Goal: Task Accomplishment & Management: Use online tool/utility

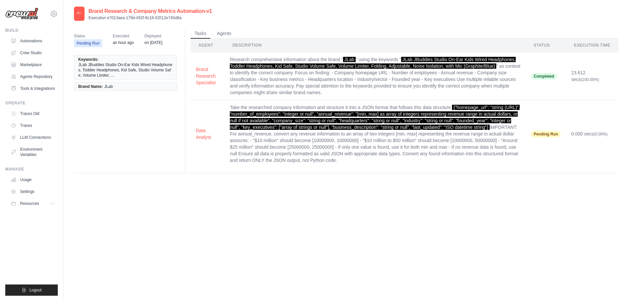
click at [76, 14] on div at bounding box center [79, 14] width 11 height 14
click at [79, 13] on icon at bounding box center [79, 12] width 4 height 3
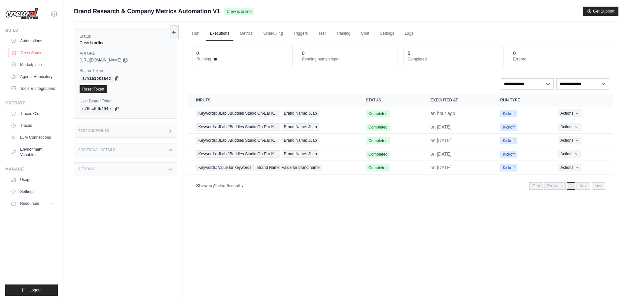
click at [36, 51] on link "Crew Studio" at bounding box center [34, 53] width 50 height 11
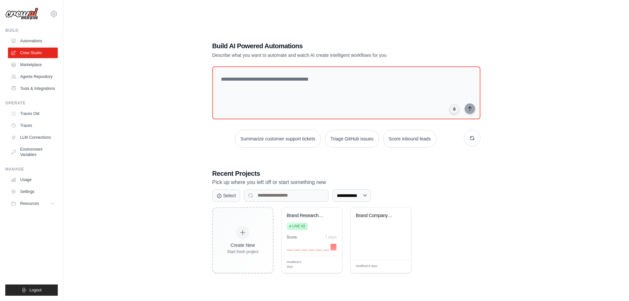
click at [581, 46] on div "**********" at bounding box center [346, 157] width 544 height 301
click at [312, 236] on div "5 run s 7 days" at bounding box center [312, 236] width 50 height 5
click at [36, 42] on link "Automations" at bounding box center [34, 41] width 50 height 11
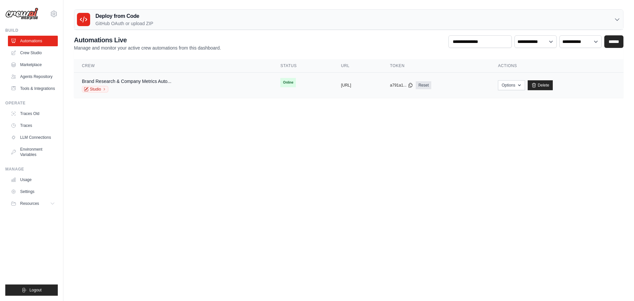
click at [179, 81] on div "Brand Research & Company Metrics Auto... Studio" at bounding box center [173, 85] width 183 height 15
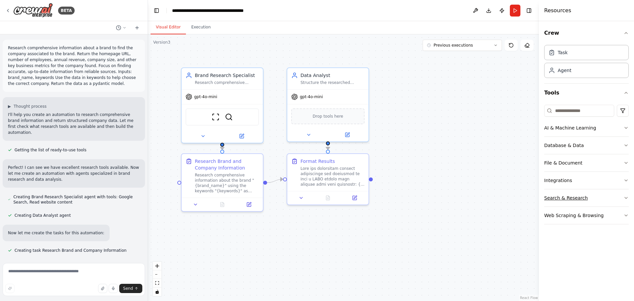
click at [577, 198] on div "Search & Research" at bounding box center [566, 197] width 44 height 7
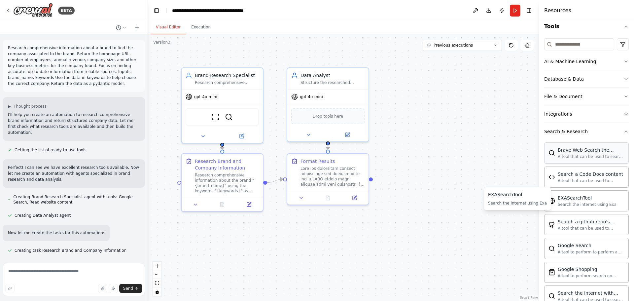
scroll to position [66, 0]
click at [571, 80] on div "Database & Data" at bounding box center [564, 79] width 40 height 7
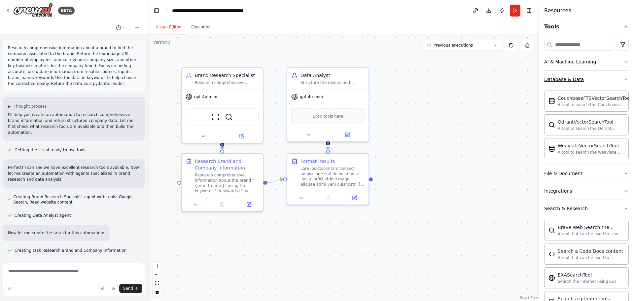
click at [577, 82] on div "Database & Data" at bounding box center [564, 79] width 40 height 7
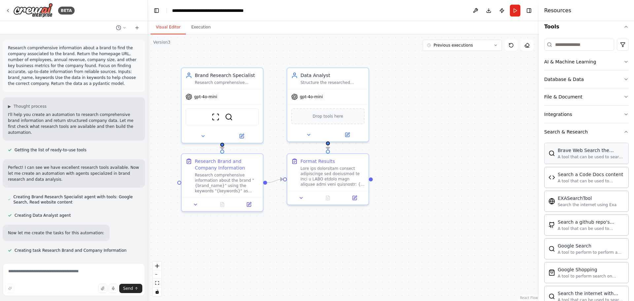
click at [581, 144] on div "Brave Web Search the internet A tool that can be used to search the internet wi…" at bounding box center [586, 153] width 85 height 21
click at [578, 129] on div "Search & Research" at bounding box center [566, 131] width 44 height 7
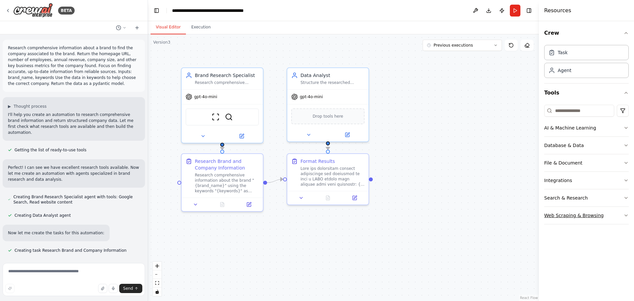
click at [575, 215] on div "Web Scraping & Browsing" at bounding box center [573, 215] width 59 height 7
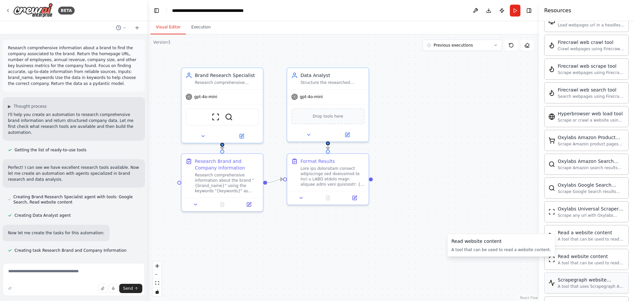
scroll to position [231, 0]
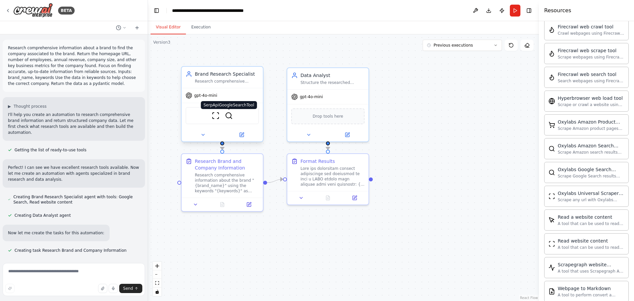
click at [231, 114] on img at bounding box center [229, 116] width 8 height 8
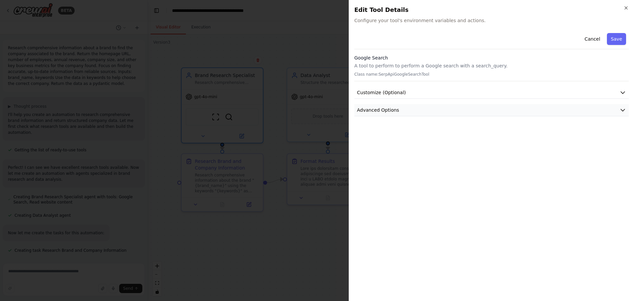
click at [379, 105] on button "Advanced Options" at bounding box center [491, 110] width 274 height 12
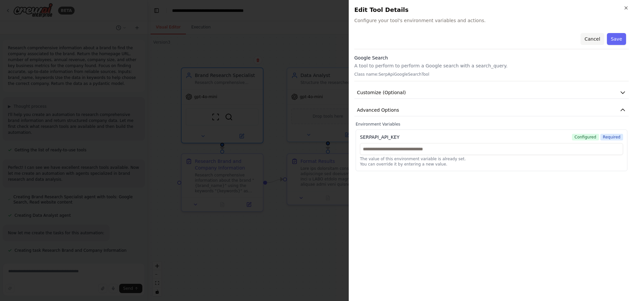
click at [593, 39] on button "Cancel" at bounding box center [591, 39] width 23 height 12
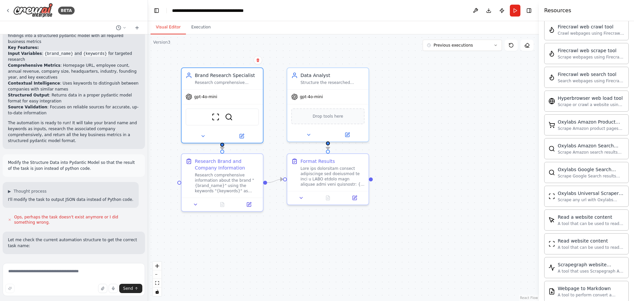
scroll to position [396, 0]
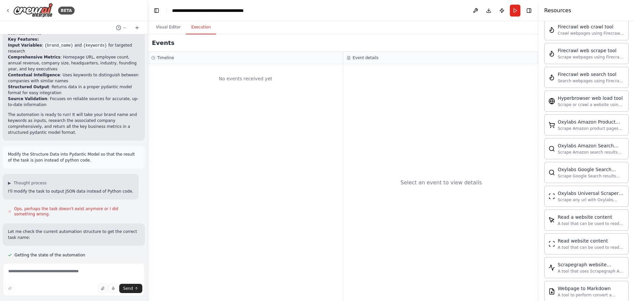
click at [202, 27] on button "Execution" at bounding box center [201, 27] width 30 height 14
click at [168, 27] on button "Visual Editor" at bounding box center [168, 27] width 35 height 14
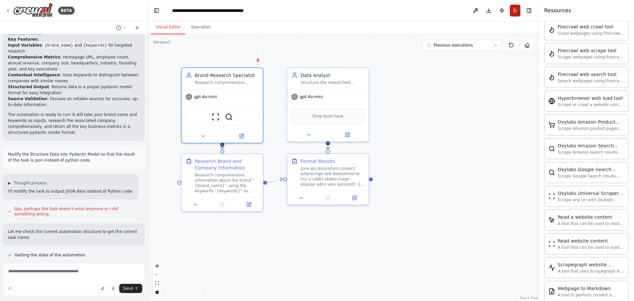
click at [513, 11] on button "Run" at bounding box center [515, 11] width 11 height 12
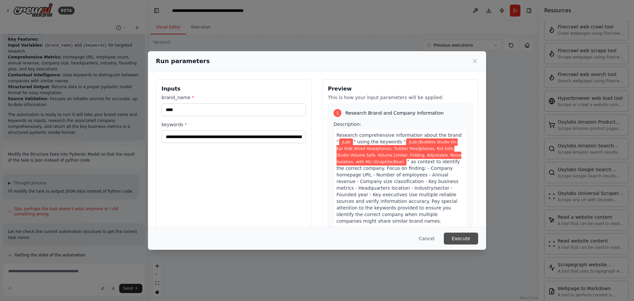
click at [462, 237] on button "Execute" at bounding box center [461, 238] width 34 height 12
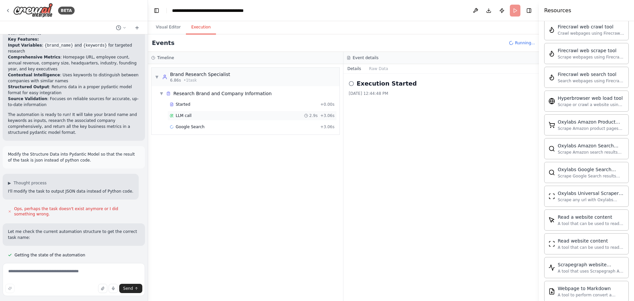
click at [210, 118] on div "LLM call 2.9s + 3.06s" at bounding box center [252, 115] width 165 height 5
click at [378, 70] on button "Messages" at bounding box center [378, 68] width 27 height 9
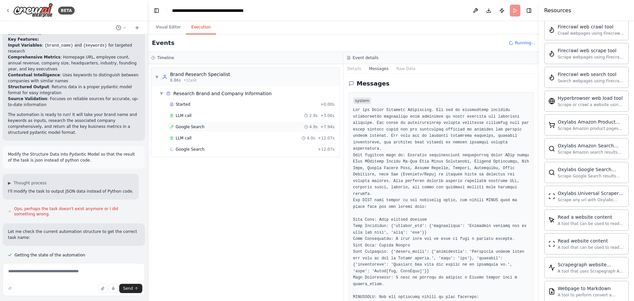
click at [203, 128] on div "Google Search 4.9s + 7.94s" at bounding box center [252, 126] width 165 height 5
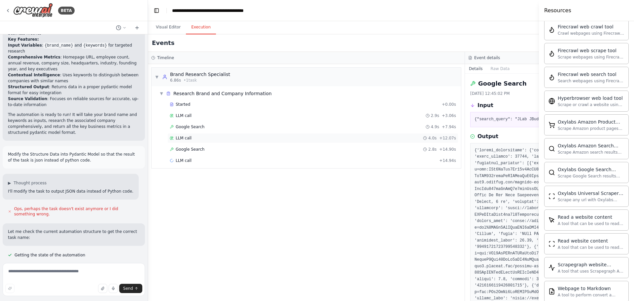
click at [193, 136] on div "LLM call 4.0s + 12.07s" at bounding box center [313, 137] width 286 height 5
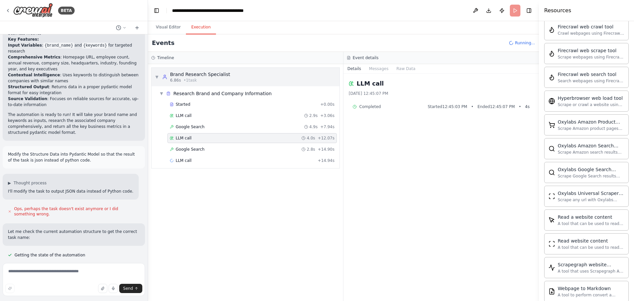
click at [377, 69] on button "Messages" at bounding box center [378, 68] width 27 height 9
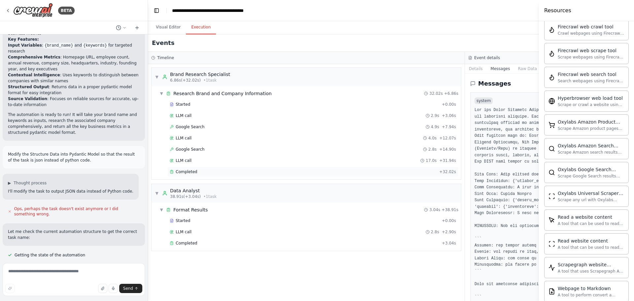
click at [232, 171] on div "Completed" at bounding box center [303, 171] width 267 height 5
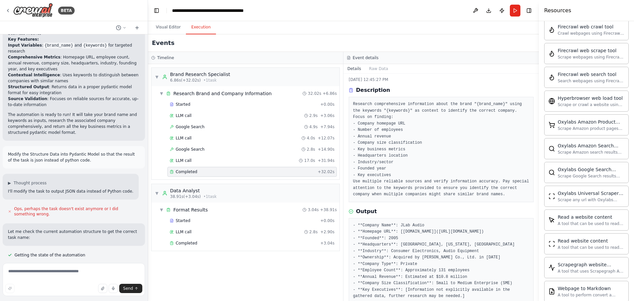
scroll to position [27, 0]
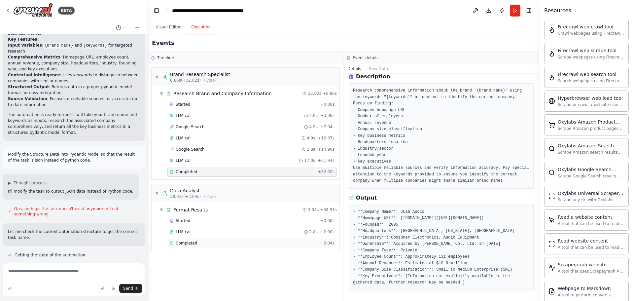
click at [196, 245] on div "Completed" at bounding box center [244, 242] width 148 height 5
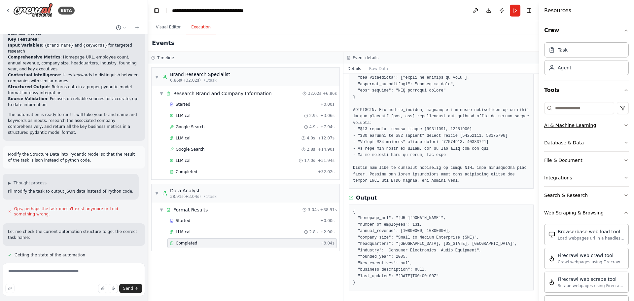
scroll to position [0, 0]
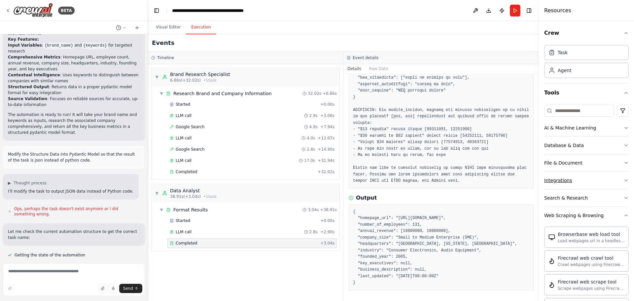
click at [600, 177] on button "Integrations" at bounding box center [586, 180] width 85 height 17
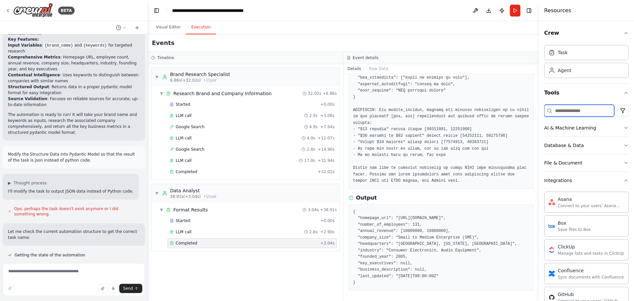
click at [568, 110] on input at bounding box center [579, 111] width 70 height 12
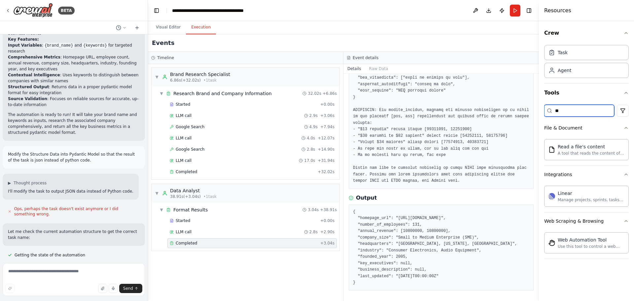
type input "*"
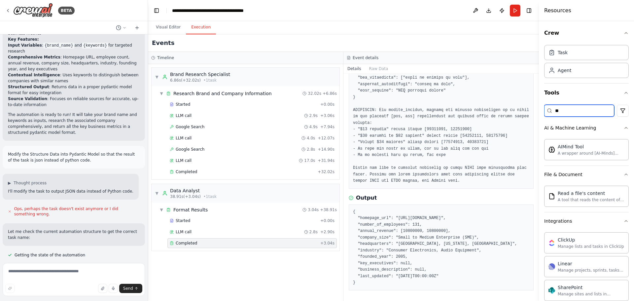
type input "*"
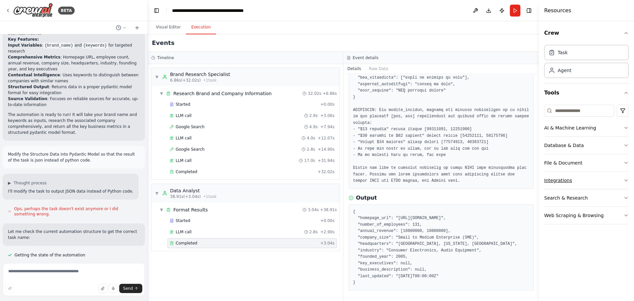
click at [608, 184] on button "Integrations" at bounding box center [586, 180] width 85 height 17
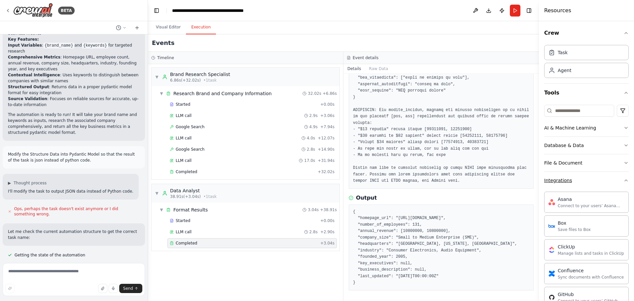
click at [603, 178] on button "Integrations" at bounding box center [586, 180] width 85 height 17
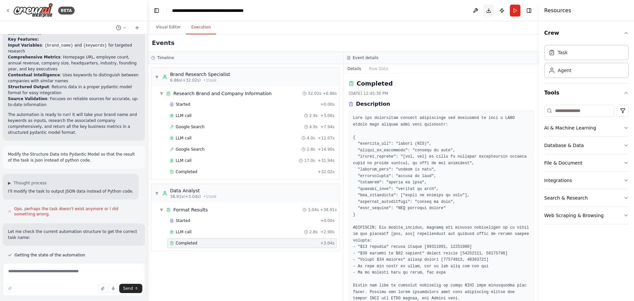
click at [528, 8] on button "Toggle Right Sidebar" at bounding box center [528, 10] width 9 height 9
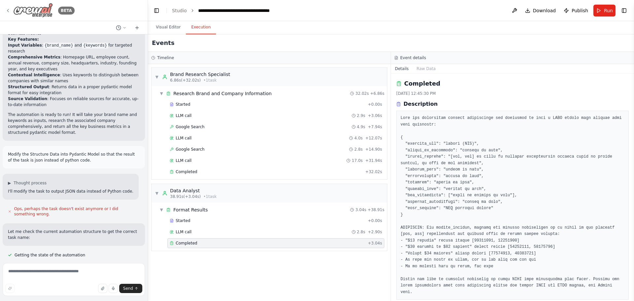
click at [13, 9] on div "BETA" at bounding box center [39, 10] width 69 height 15
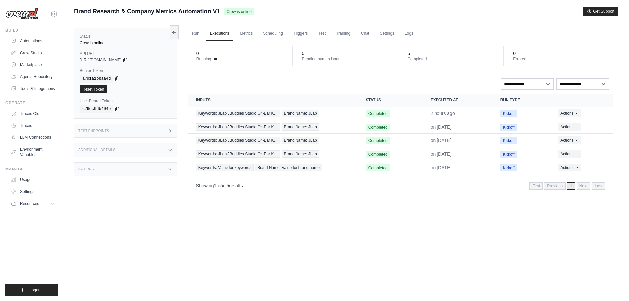
click at [167, 130] on div "Test Endpoints" at bounding box center [125, 131] width 103 height 14
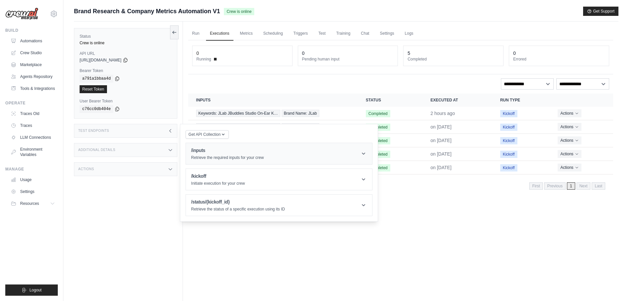
click at [235, 156] on p "Retrieve the required inputs for your crew" at bounding box center [227, 157] width 73 height 5
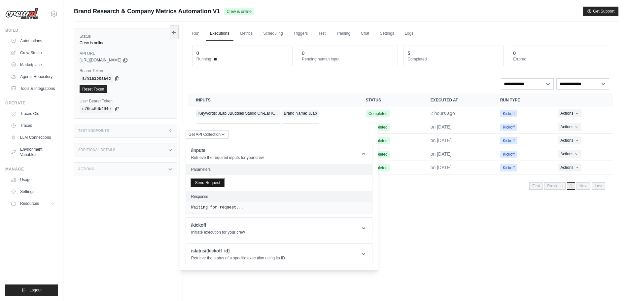
click at [211, 182] on button "Send Request" at bounding box center [207, 183] width 33 height 8
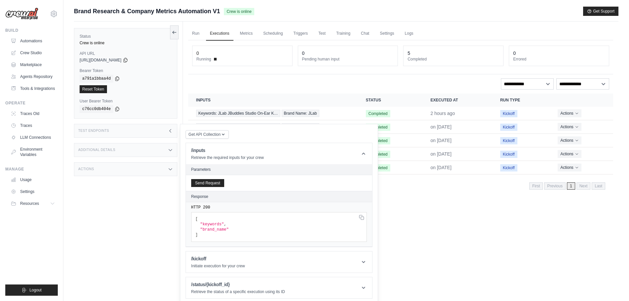
click at [245, 179] on div "Send Request" at bounding box center [279, 183] width 186 height 16
click at [513, 253] on div "Run Executions Metrics Scheduling Triggers Test Training Chat Settings Logs 0 R…" at bounding box center [401, 171] width 436 height 301
click at [324, 82] on div "**********" at bounding box center [400, 83] width 417 height 11
click at [152, 130] on div "Test Endpoints" at bounding box center [125, 131] width 103 height 14
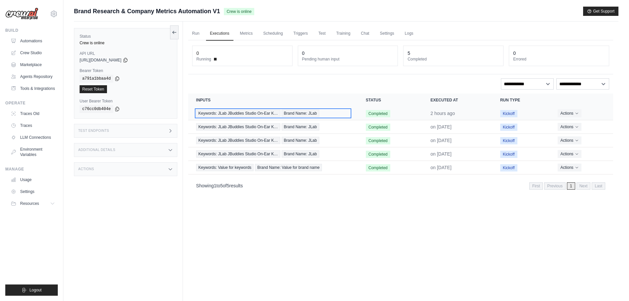
click at [235, 112] on span "Keywords: JLab JBuddies Studio On-Ear K…" at bounding box center [238, 113] width 84 height 7
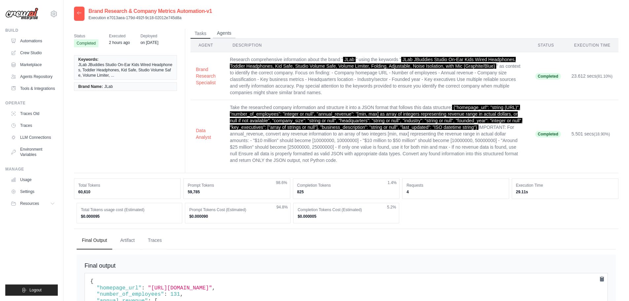
click at [223, 32] on button "Agents" at bounding box center [224, 33] width 22 height 10
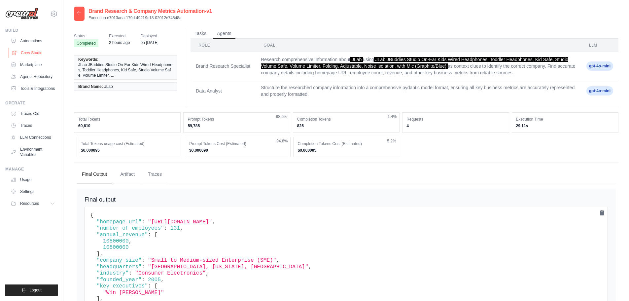
click at [34, 54] on link "Crew Studio" at bounding box center [34, 53] width 50 height 11
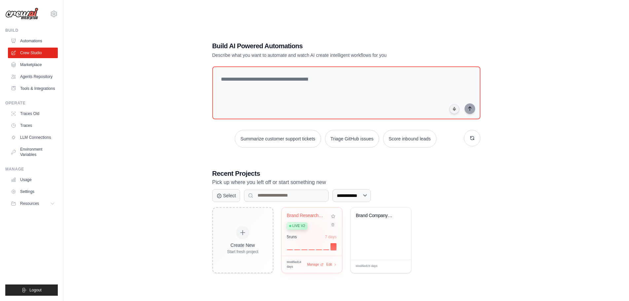
click at [311, 241] on div "5 run s 7 days" at bounding box center [312, 242] width 50 height 16
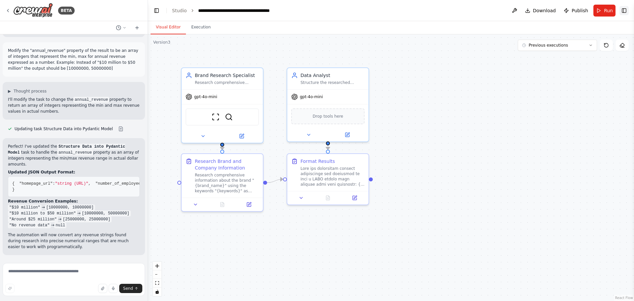
click at [623, 10] on button "Toggle Right Sidebar" at bounding box center [623, 10] width 9 height 9
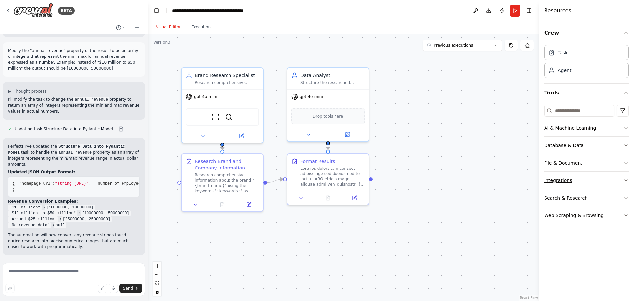
click at [580, 180] on button "Integrations" at bounding box center [586, 180] width 85 height 17
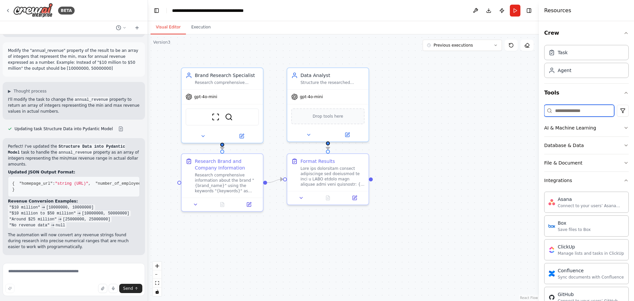
click at [583, 109] on input at bounding box center [579, 111] width 70 height 12
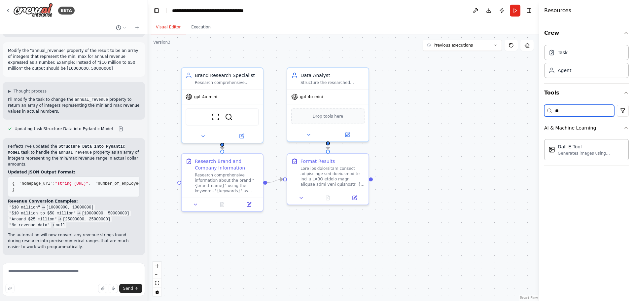
type input "*"
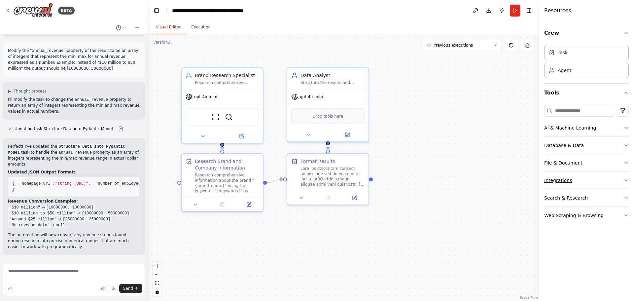
click at [584, 188] on button "Integrations" at bounding box center [586, 180] width 85 height 17
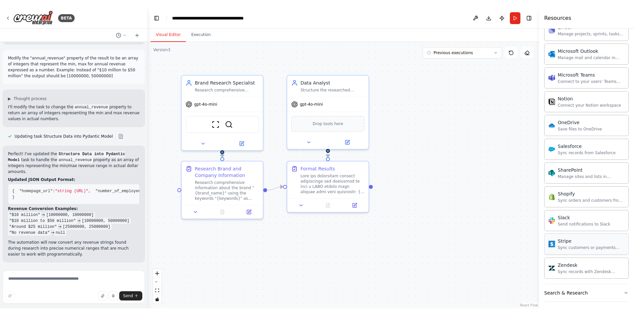
scroll to position [429, 0]
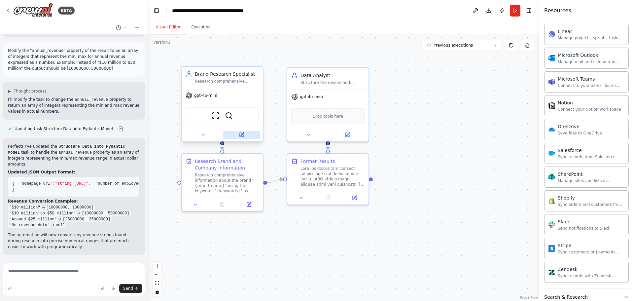
click at [241, 138] on button at bounding box center [241, 135] width 37 height 8
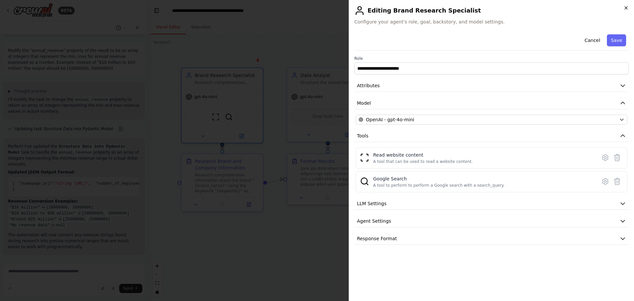
click at [627, 9] on icon "button" at bounding box center [626, 8] width 3 height 3
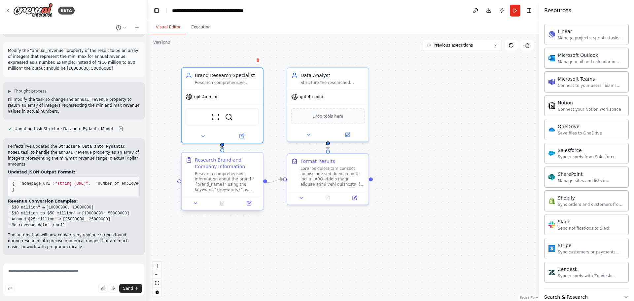
click at [253, 207] on div at bounding box center [222, 203] width 81 height 14
click at [250, 204] on icon at bounding box center [249, 203] width 4 height 4
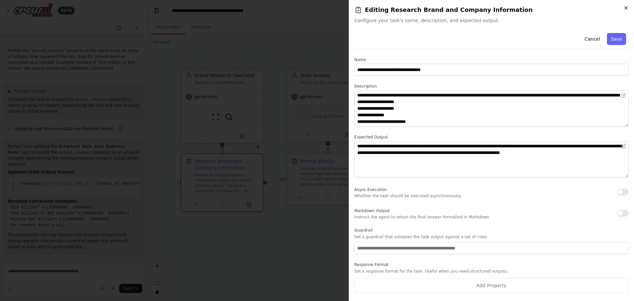
click at [628, 7] on icon "button" at bounding box center [625, 7] width 5 height 5
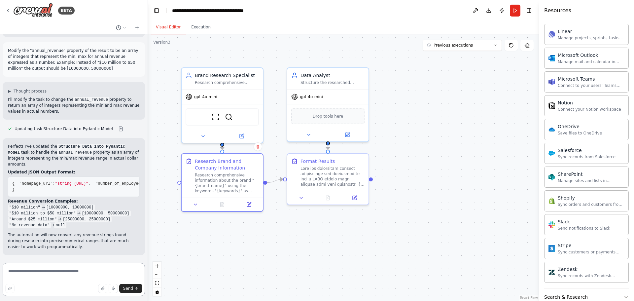
click at [78, 272] on textarea at bounding box center [74, 279] width 142 height 33
drag, startPoint x: 197, startPoint y: 139, endPoint x: 237, endPoint y: 32, distance: 114.6
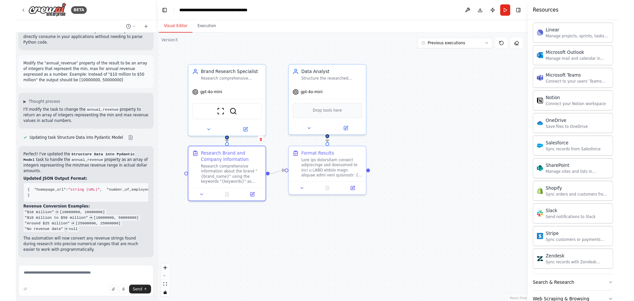
scroll to position [883, 0]
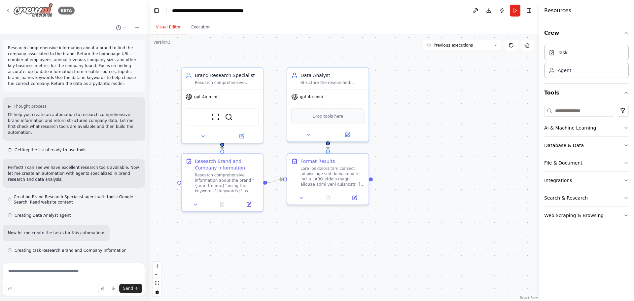
scroll to position [883, 0]
